Goal: Task Accomplishment & Management: Manage account settings

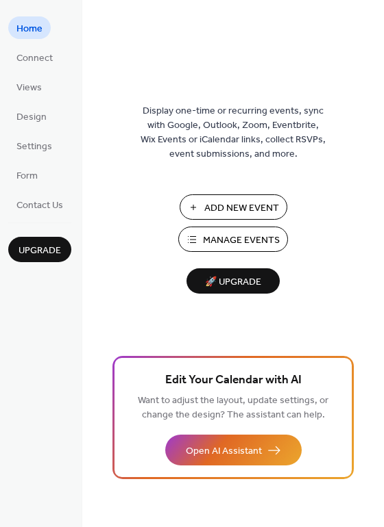
click at [260, 242] on span "Manage Events" at bounding box center [241, 241] width 77 height 14
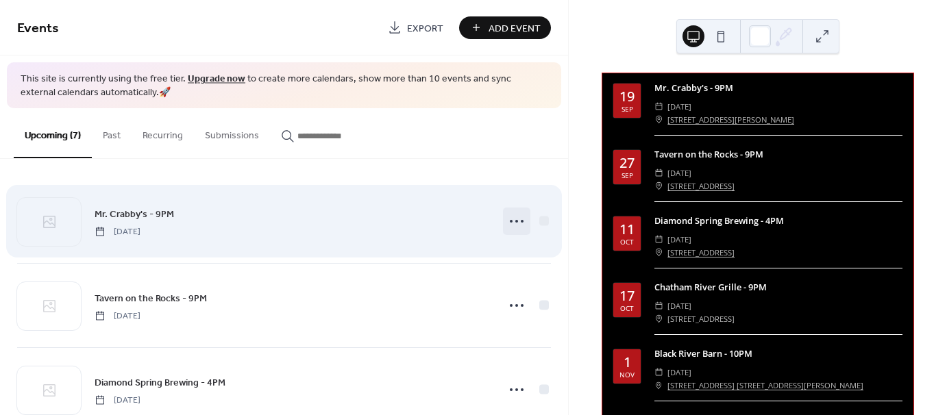
click at [507, 224] on icon at bounding box center [517, 221] width 22 height 22
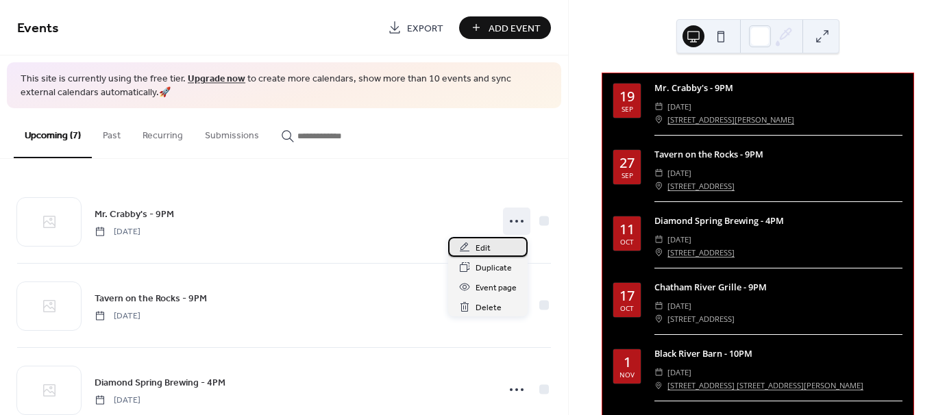
click at [499, 253] on div "Edit" at bounding box center [487, 247] width 79 height 20
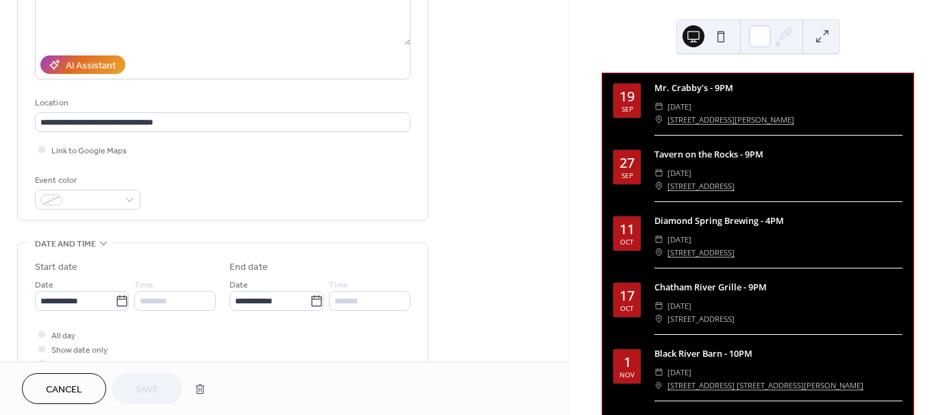
scroll to position [206, 0]
click at [119, 300] on icon at bounding box center [122, 300] width 14 height 14
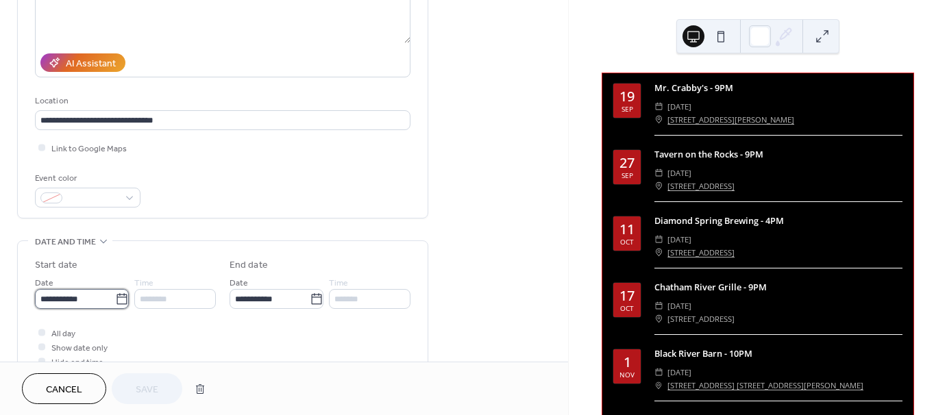
click at [115, 300] on input "**********" at bounding box center [75, 299] width 80 height 20
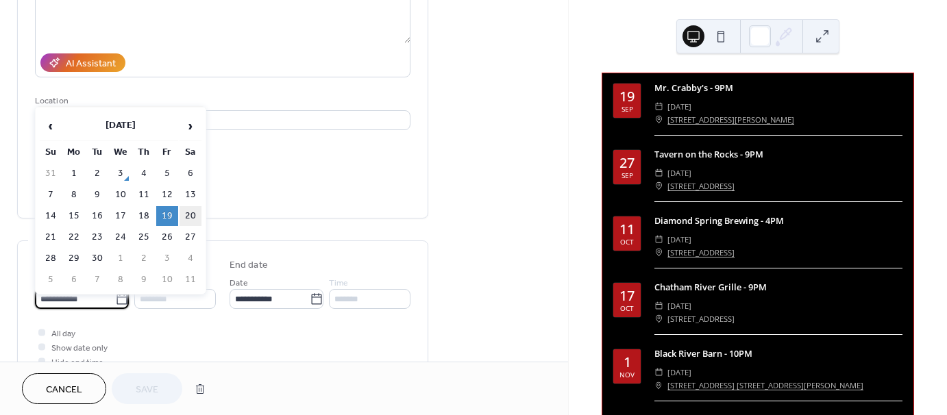
click at [190, 212] on td "20" at bounding box center [190, 216] width 22 height 20
type input "**********"
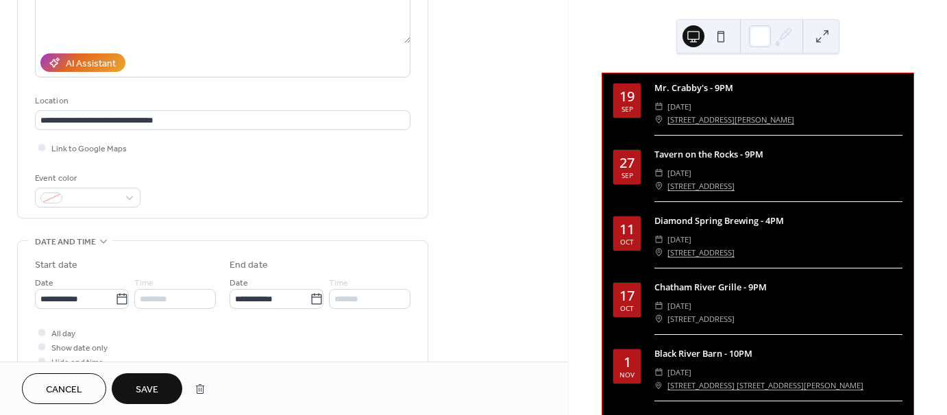
click at [157, 386] on span "Save" at bounding box center [147, 390] width 23 height 14
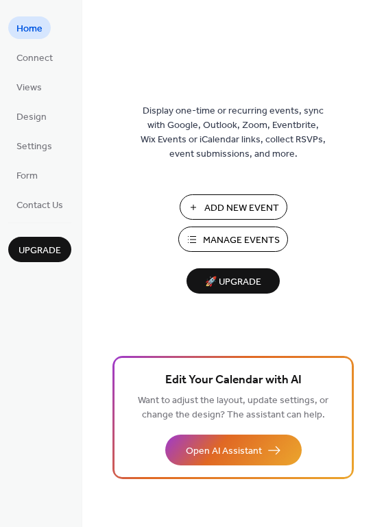
click at [230, 242] on span "Manage Events" at bounding box center [241, 241] width 77 height 14
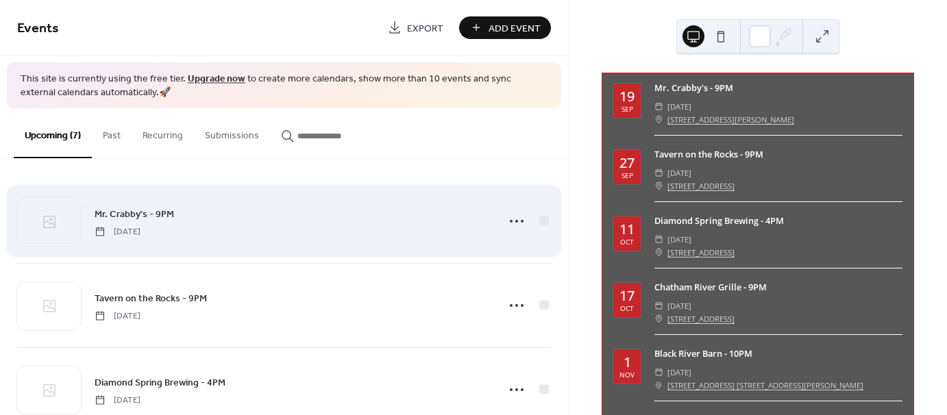
click at [290, 217] on div "Mr. Crabby's - 9PM [DATE]" at bounding box center [292, 221] width 395 height 31
click at [509, 225] on icon at bounding box center [517, 221] width 22 height 22
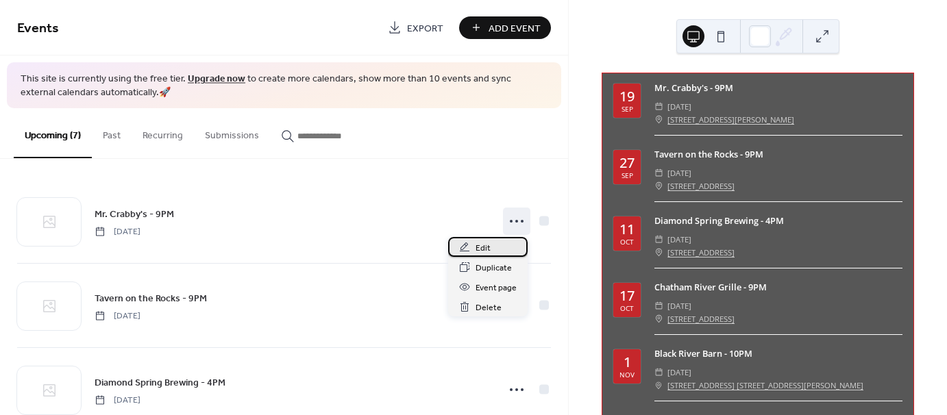
click at [493, 252] on div "Edit" at bounding box center [487, 247] width 79 height 20
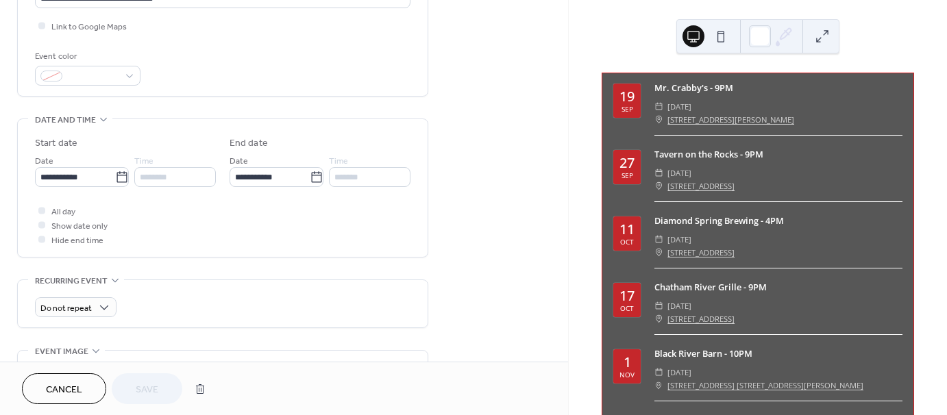
scroll to position [343, 0]
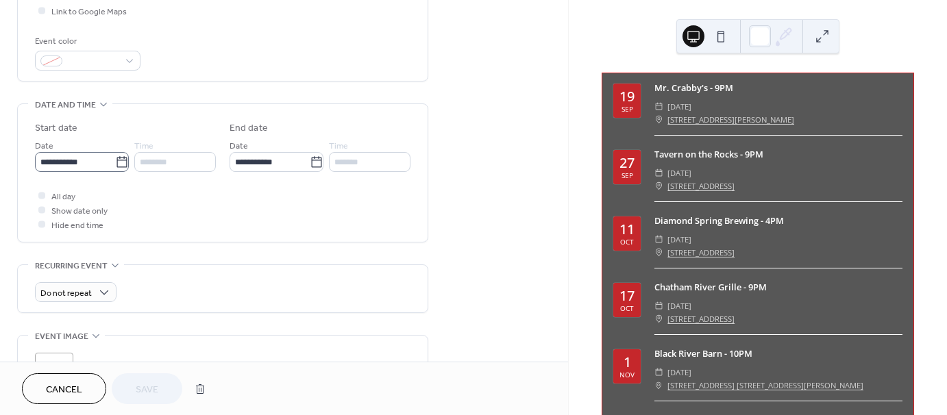
click at [120, 163] on icon at bounding box center [122, 163] width 14 height 14
click at [115, 163] on input "**********" at bounding box center [75, 162] width 80 height 20
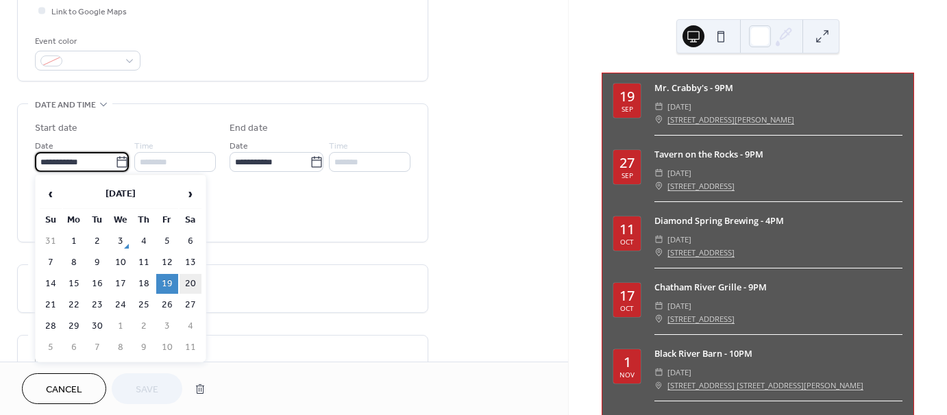
click at [197, 279] on td "20" at bounding box center [190, 284] width 22 height 20
type input "**********"
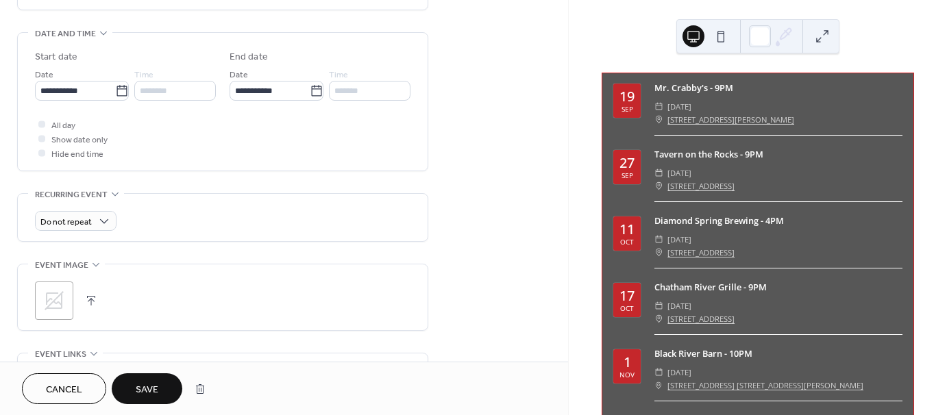
scroll to position [480, 0]
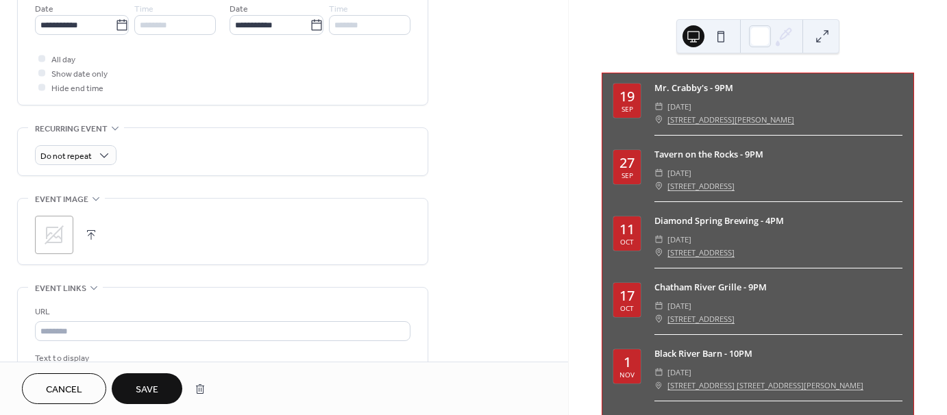
click at [158, 388] on span "Save" at bounding box center [147, 390] width 23 height 14
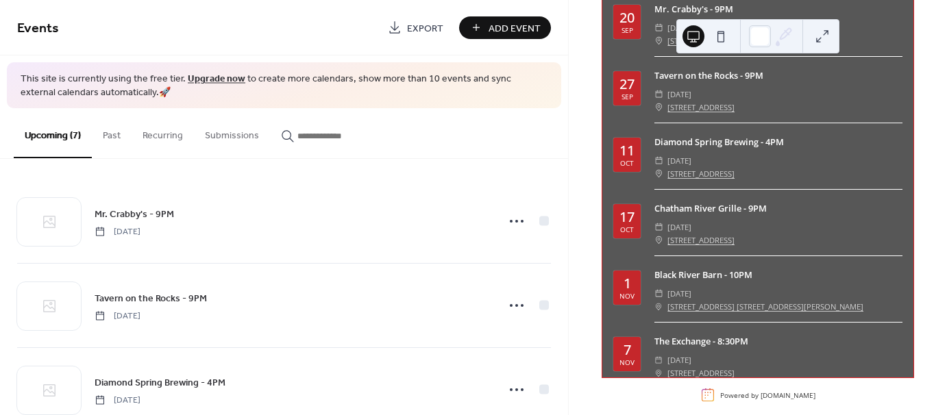
scroll to position [95, 0]
